Goal: Book appointment/travel/reservation

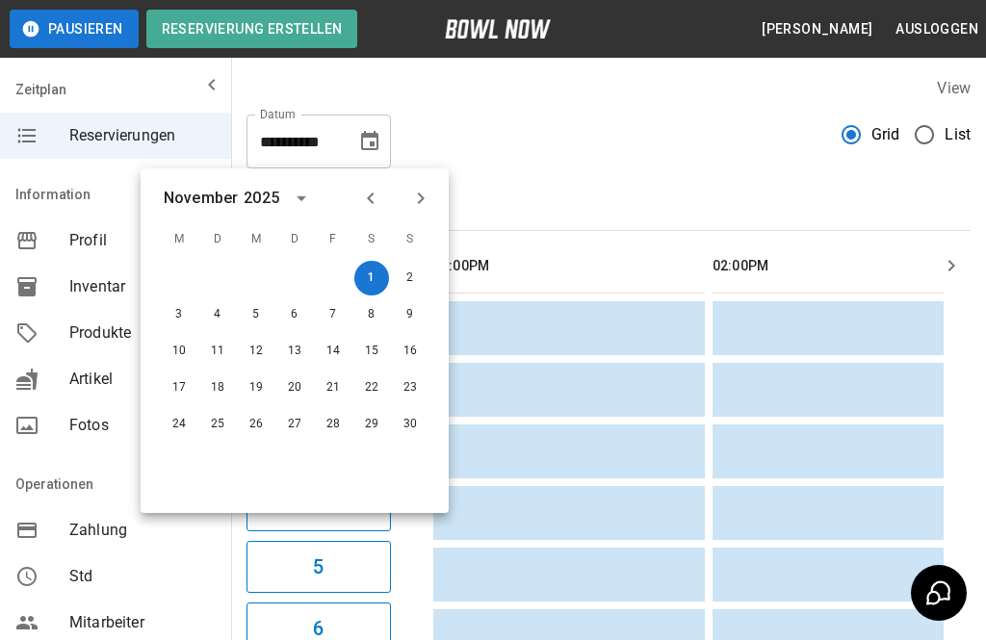
scroll to position [0, 901]
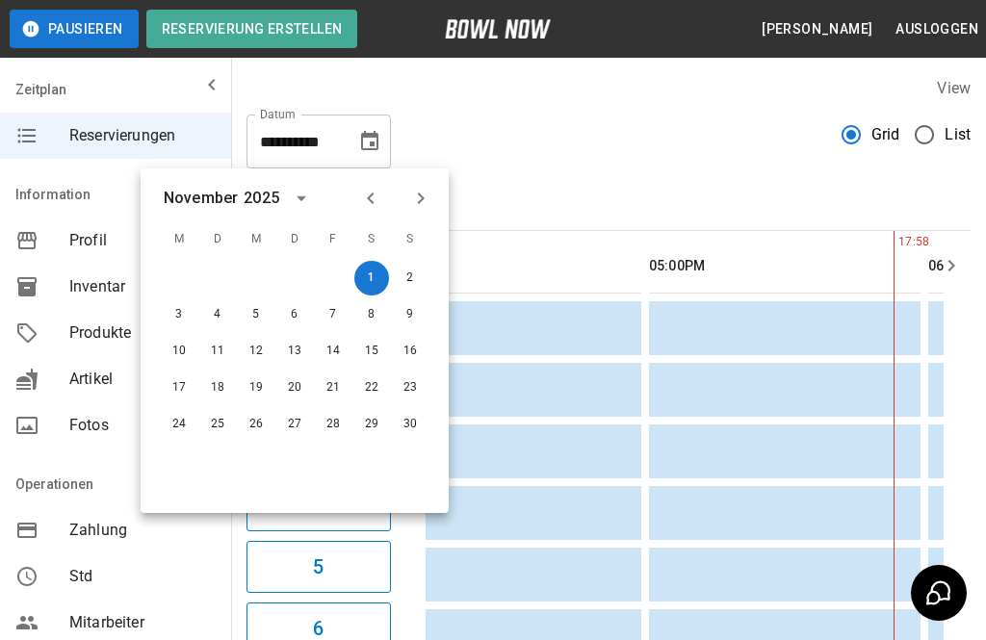
click at [380, 203] on icon "Previous month" at bounding box center [370, 198] width 23 height 23
click at [375, 195] on icon "Previous month" at bounding box center [370, 198] width 23 height 23
click at [377, 201] on icon "Previous month" at bounding box center [370, 198] width 23 height 23
click at [423, 195] on icon "Next month" at bounding box center [420, 198] width 23 height 23
click at [386, 320] on button "13" at bounding box center [371, 314] width 35 height 35
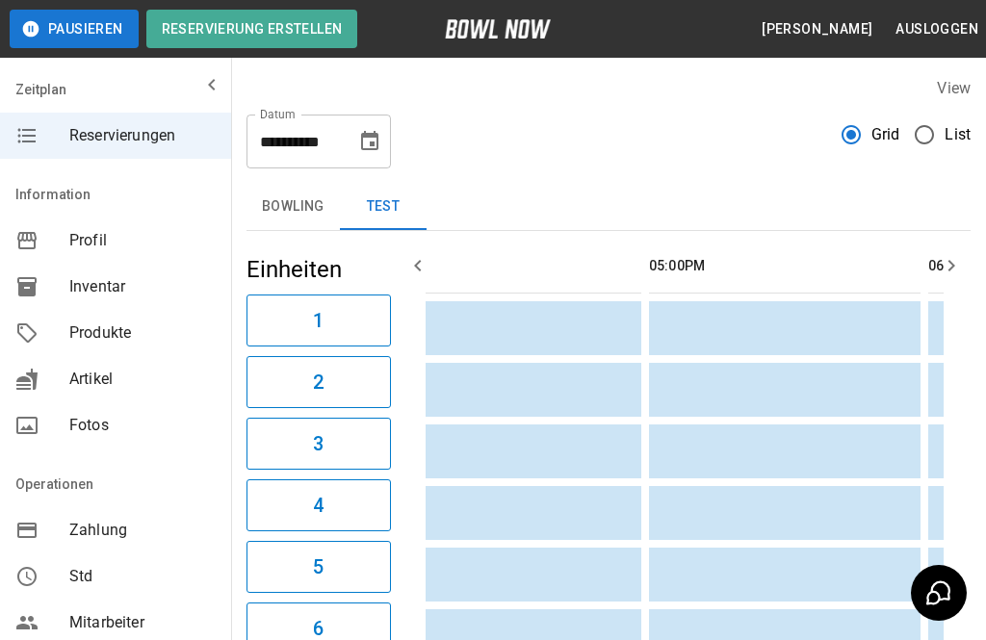
type input "**********"
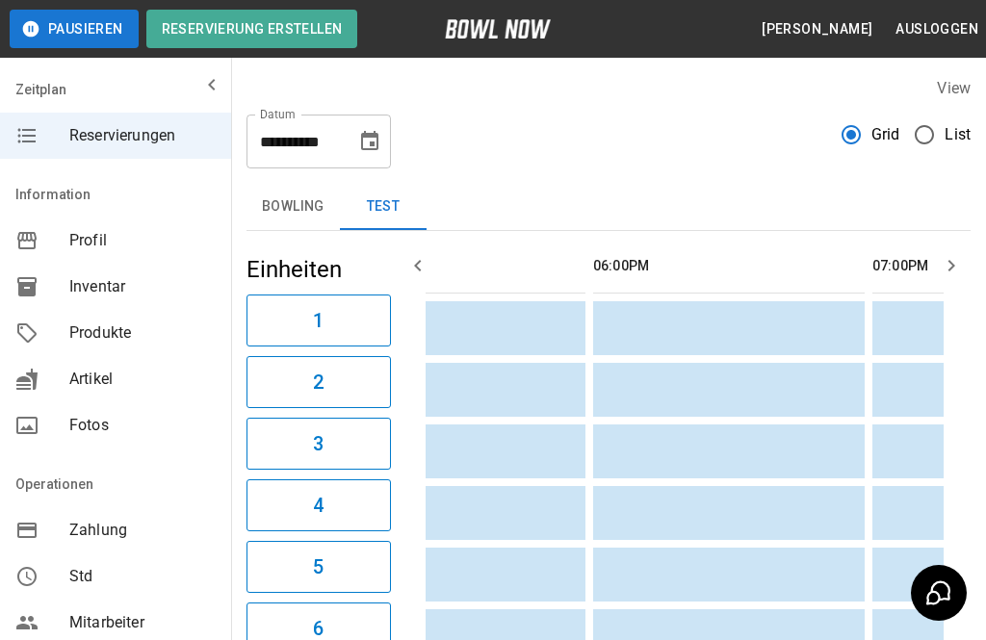
scroll to position [0, 0]
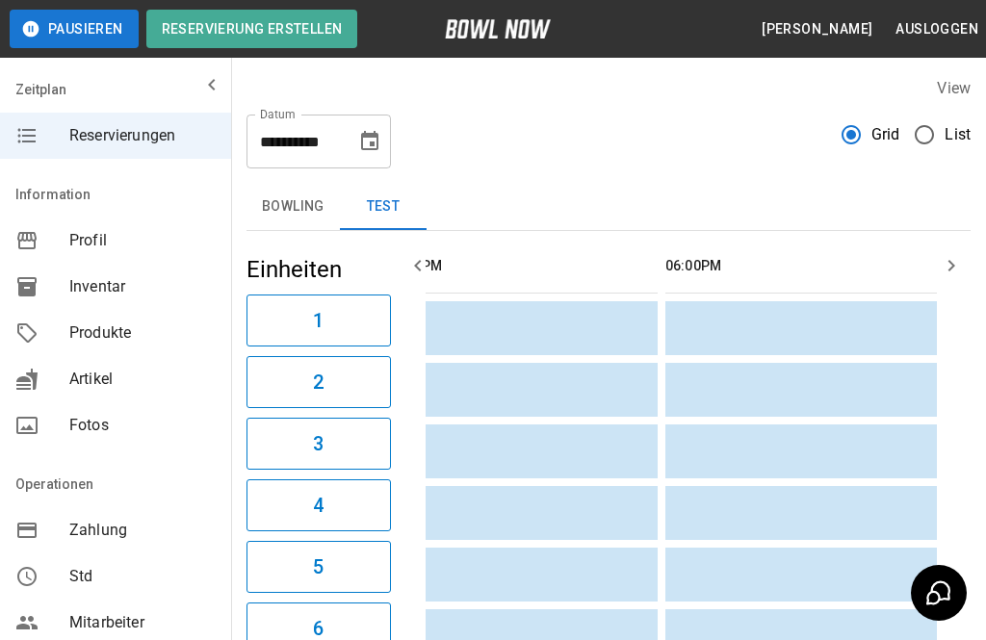
click at [297, 206] on button "Bowling" at bounding box center [292, 207] width 93 height 46
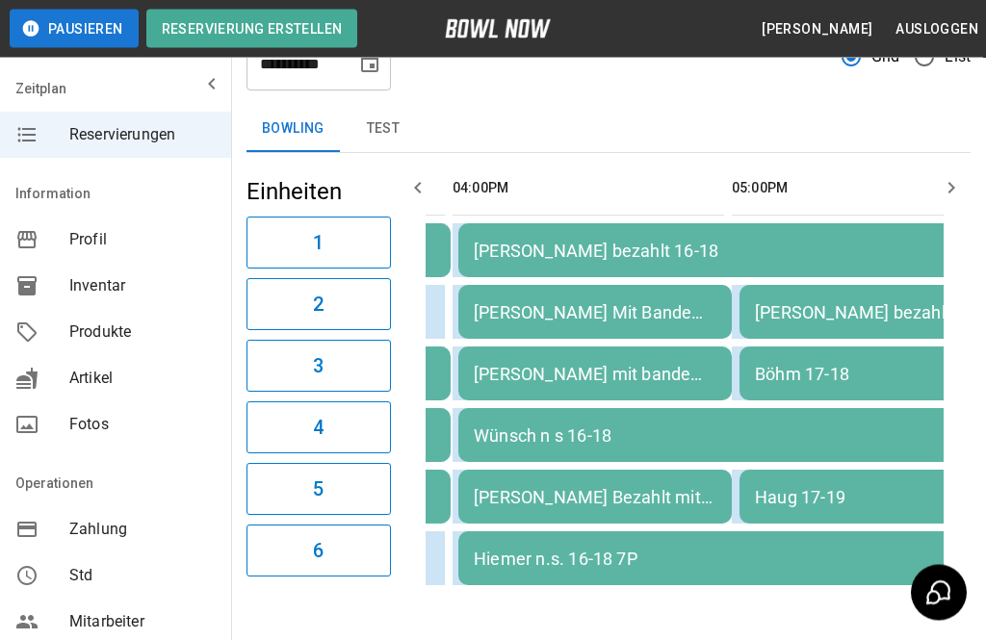
scroll to position [81, 0]
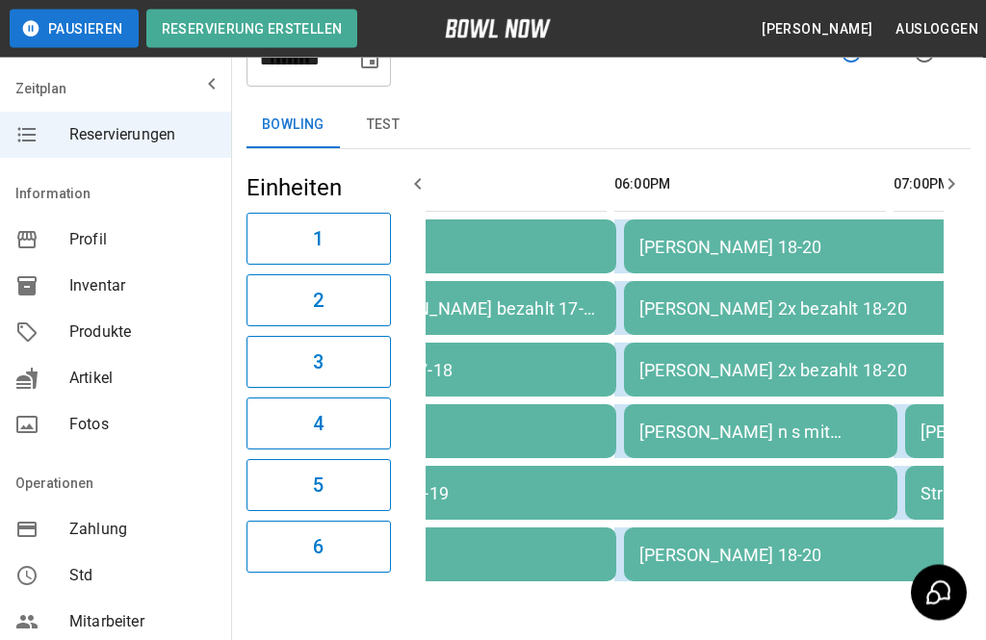
click at [720, 555] on div "[PERSON_NAME] 18-20" at bounding box center [901, 556] width 524 height 20
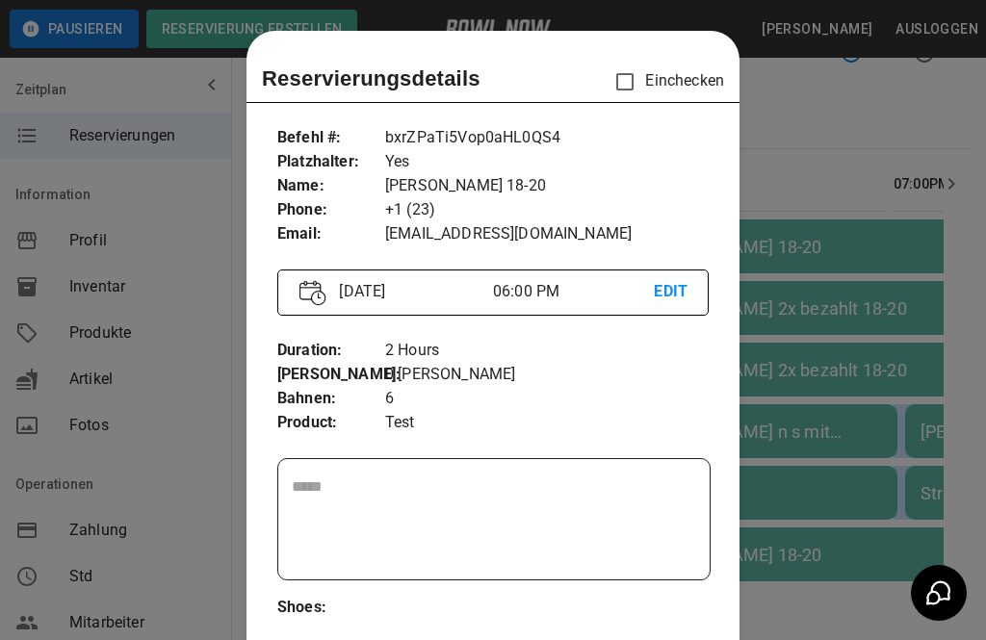
click at [826, 463] on div at bounding box center [493, 320] width 986 height 640
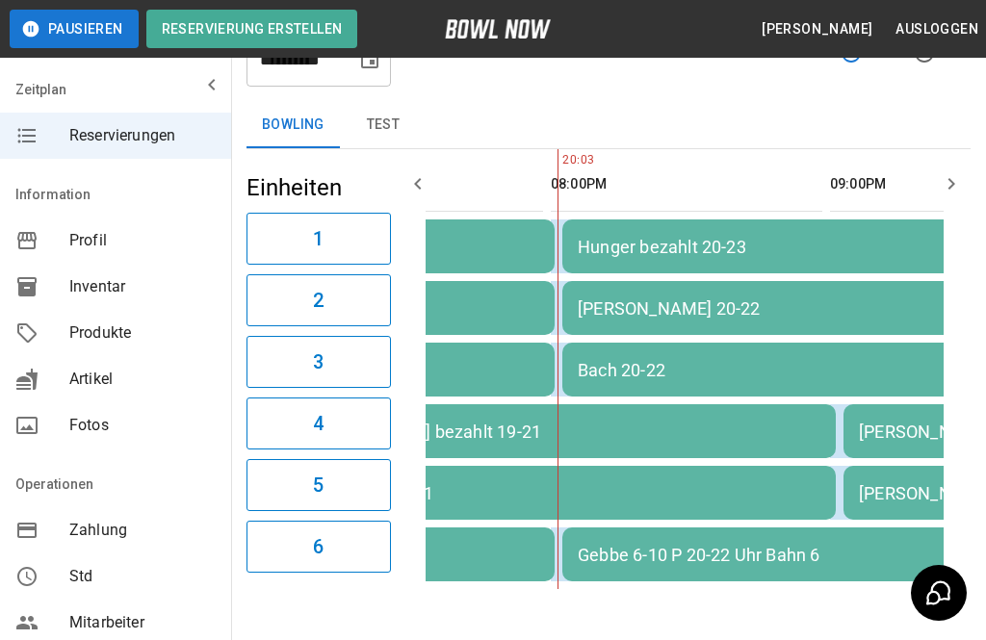
scroll to position [0, 1876]
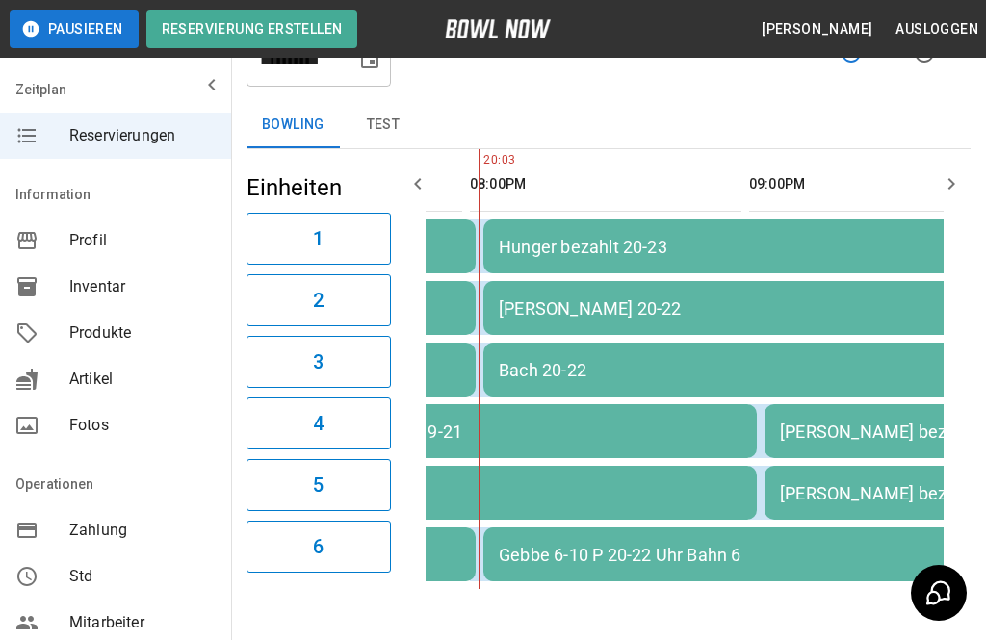
click at [612, 372] on div "Bach 20-22" at bounding box center [761, 370] width 524 height 20
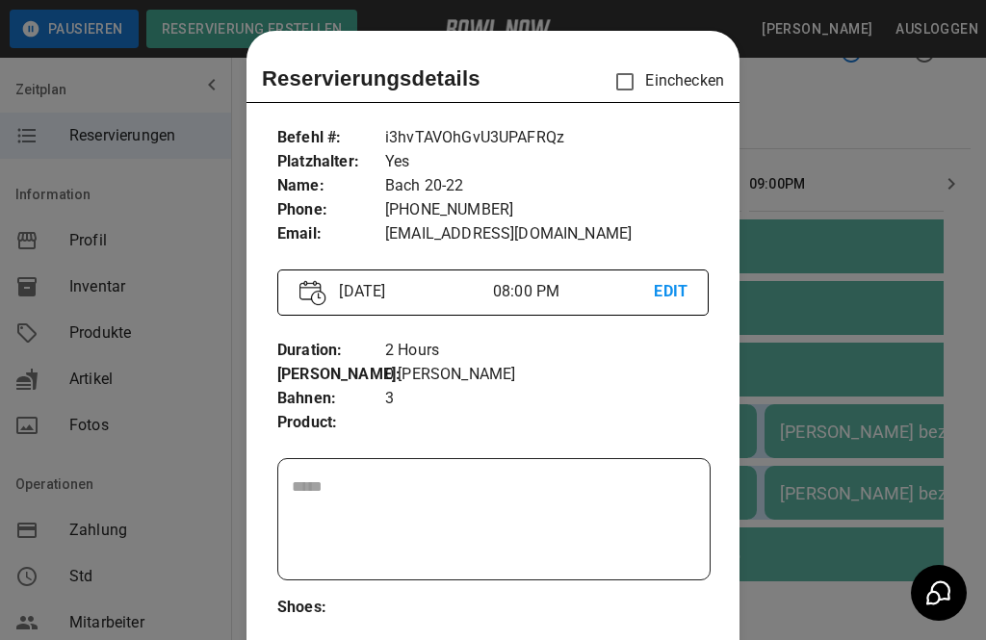
scroll to position [31, 0]
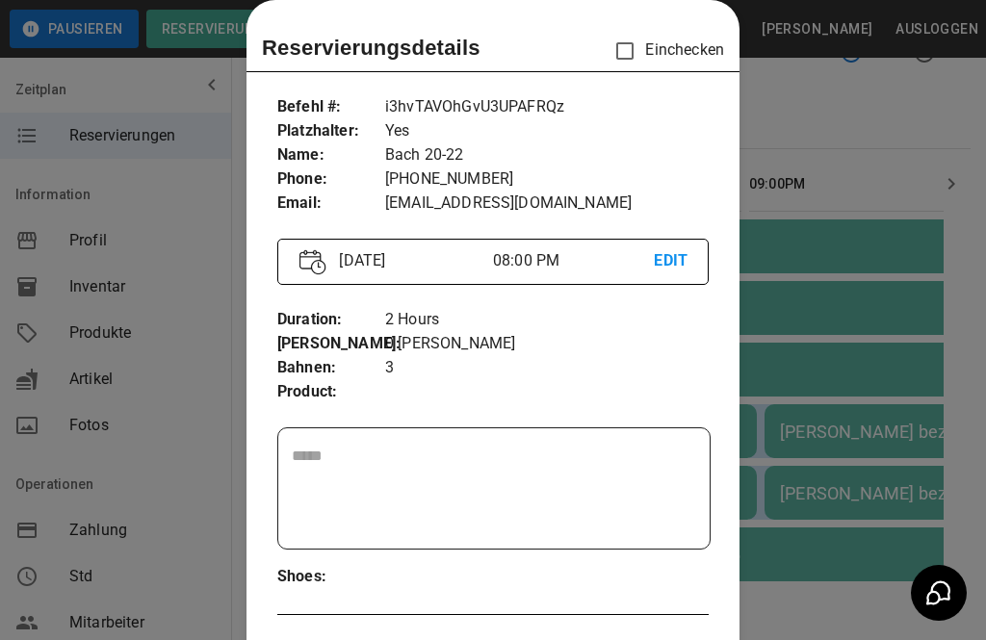
click at [180, 380] on div at bounding box center [493, 320] width 986 height 640
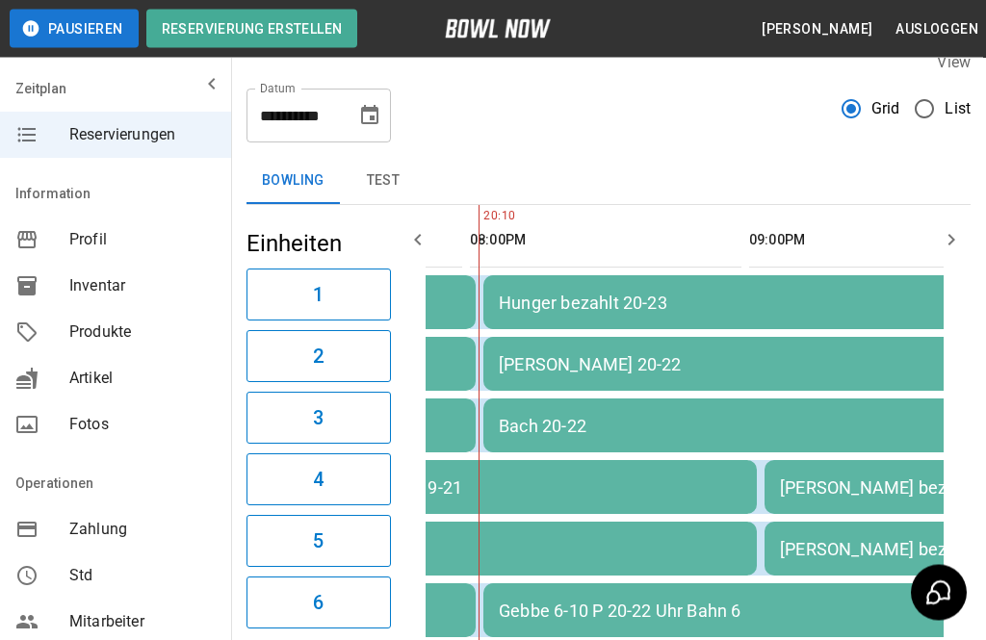
scroll to position [5, 0]
